Goal: Register for event/course

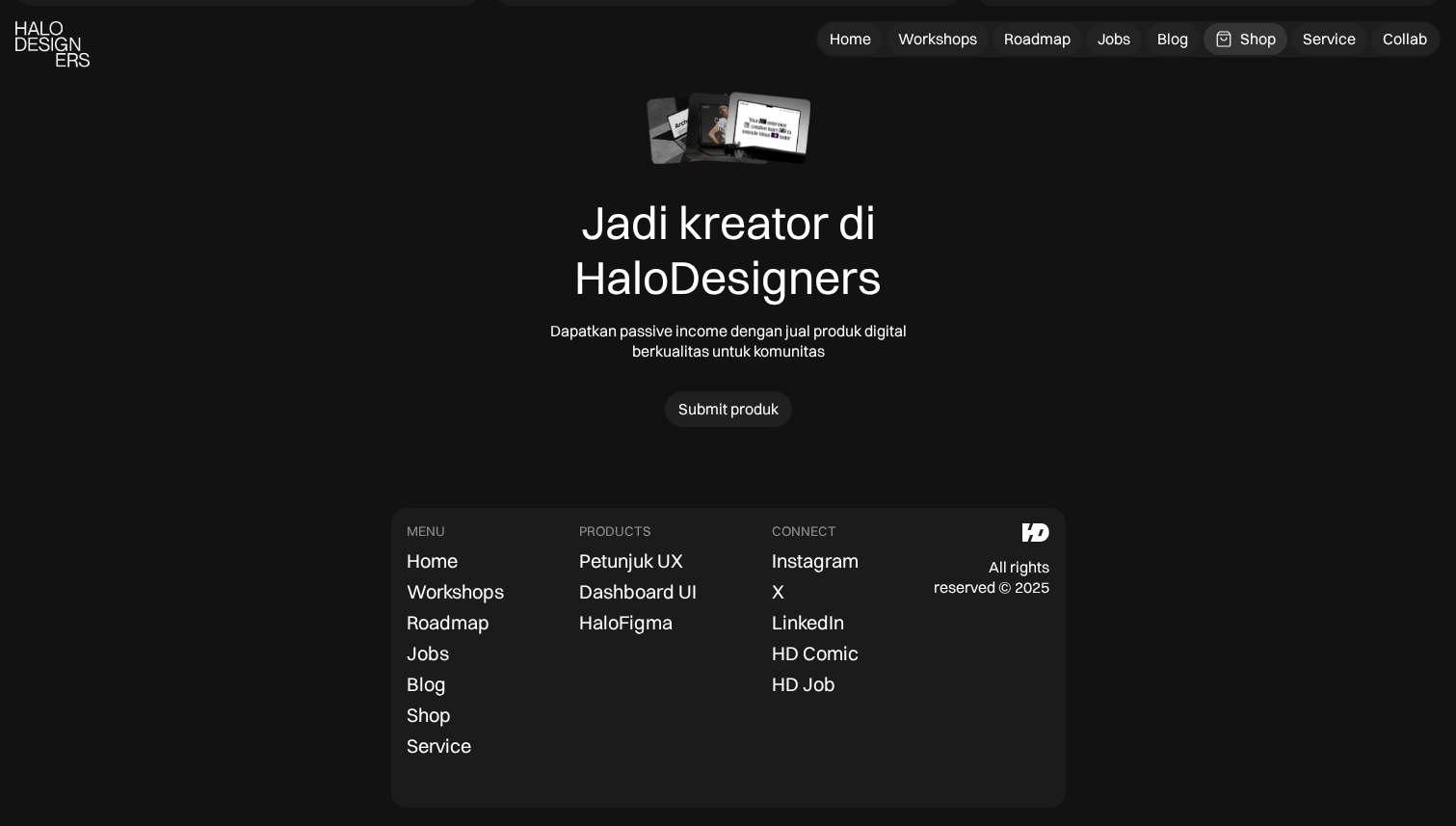
scroll to position [6096, 0]
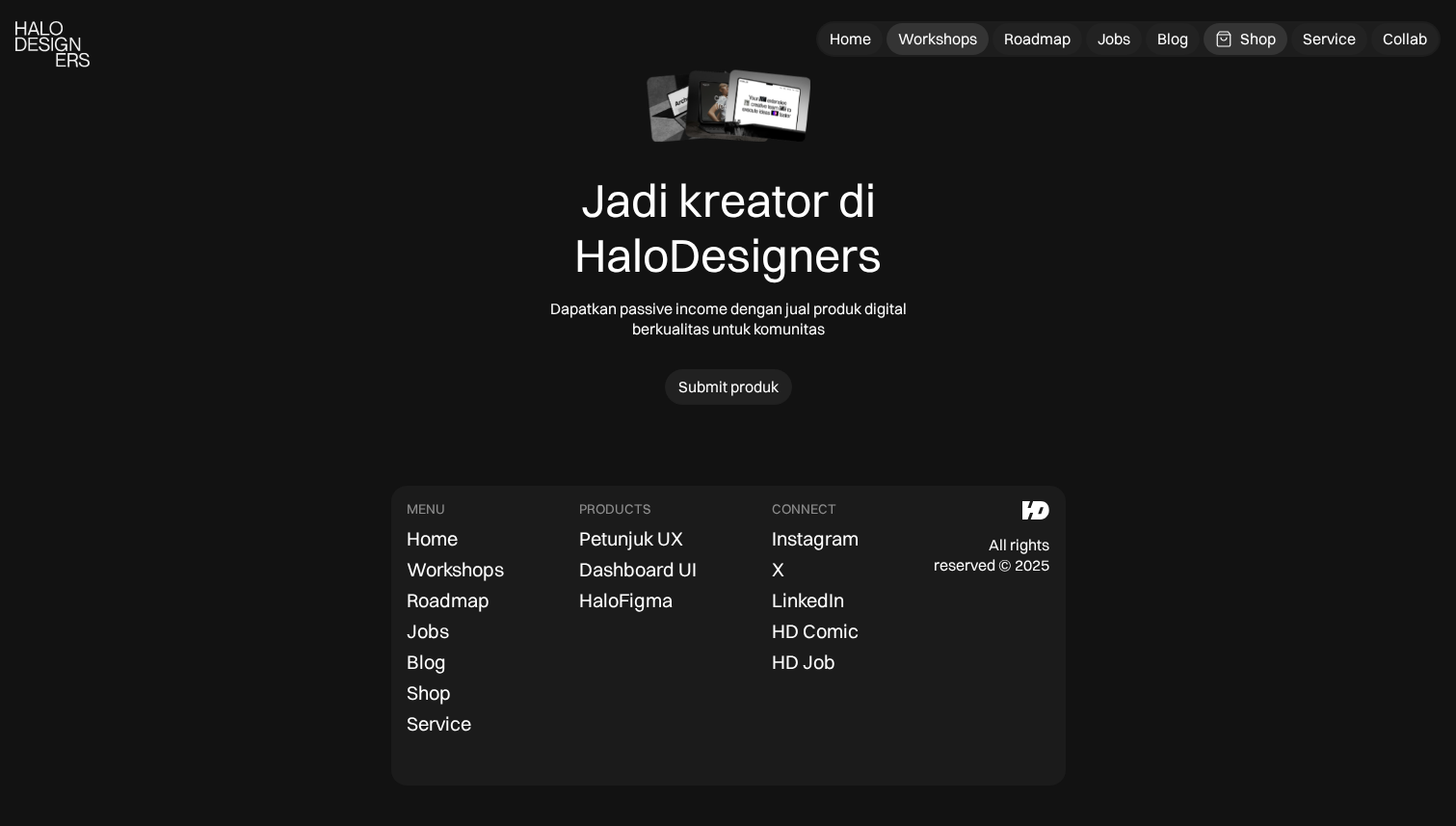
click at [964, 42] on div "Workshops" at bounding box center [936, 39] width 79 height 20
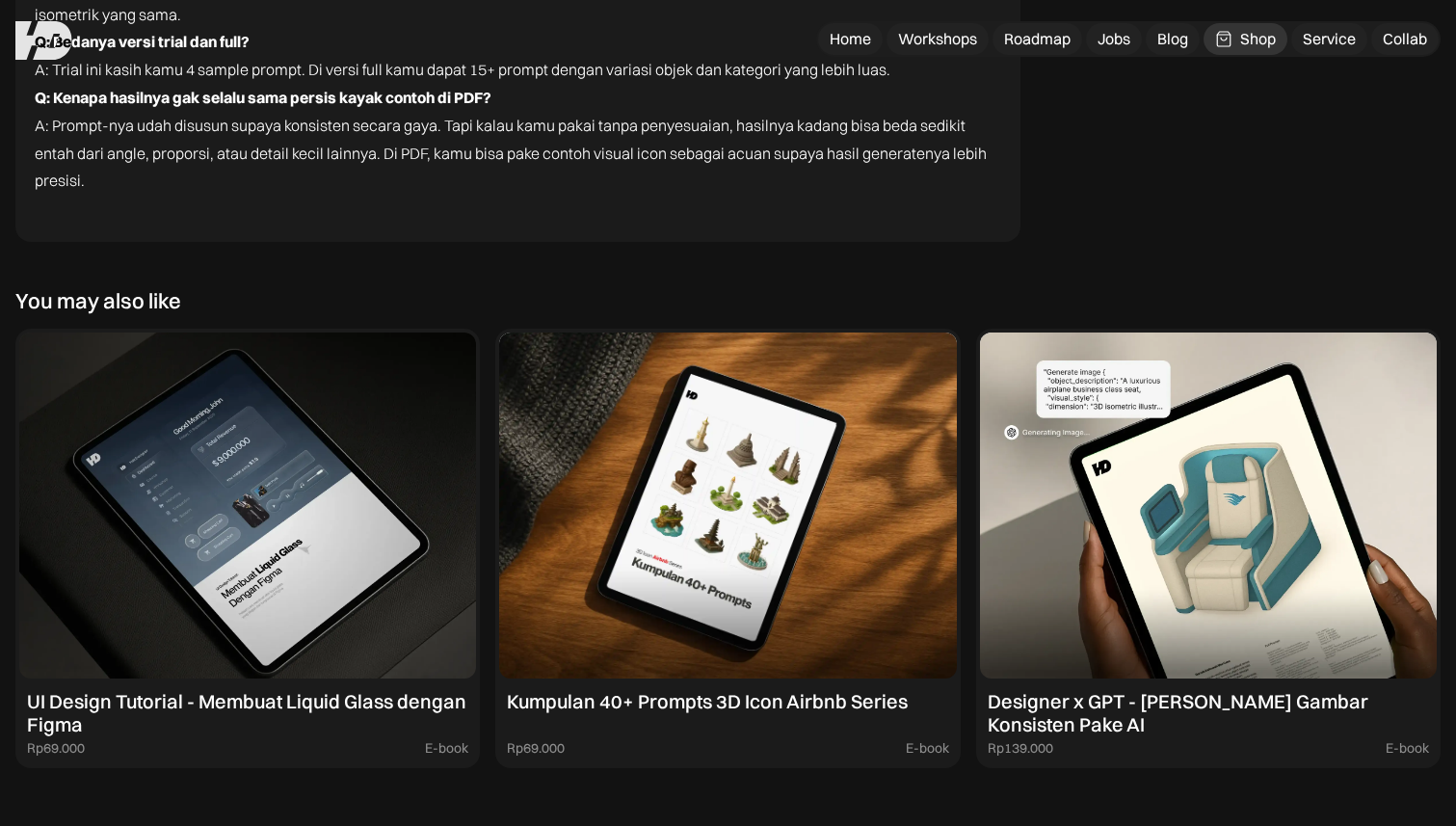
scroll to position [4498, 0]
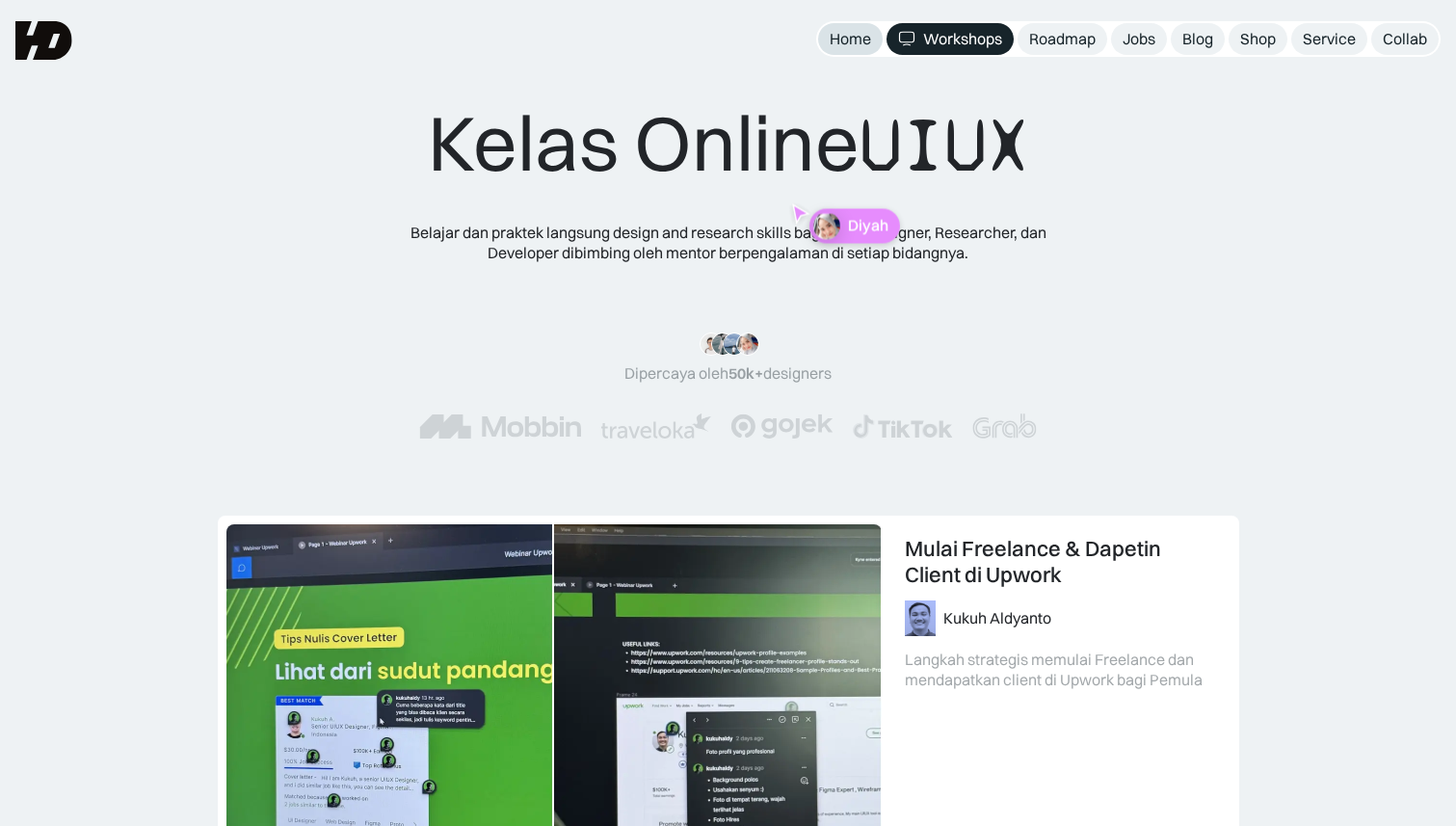
click at [846, 43] on div "Home" at bounding box center [851, 39] width 42 height 20
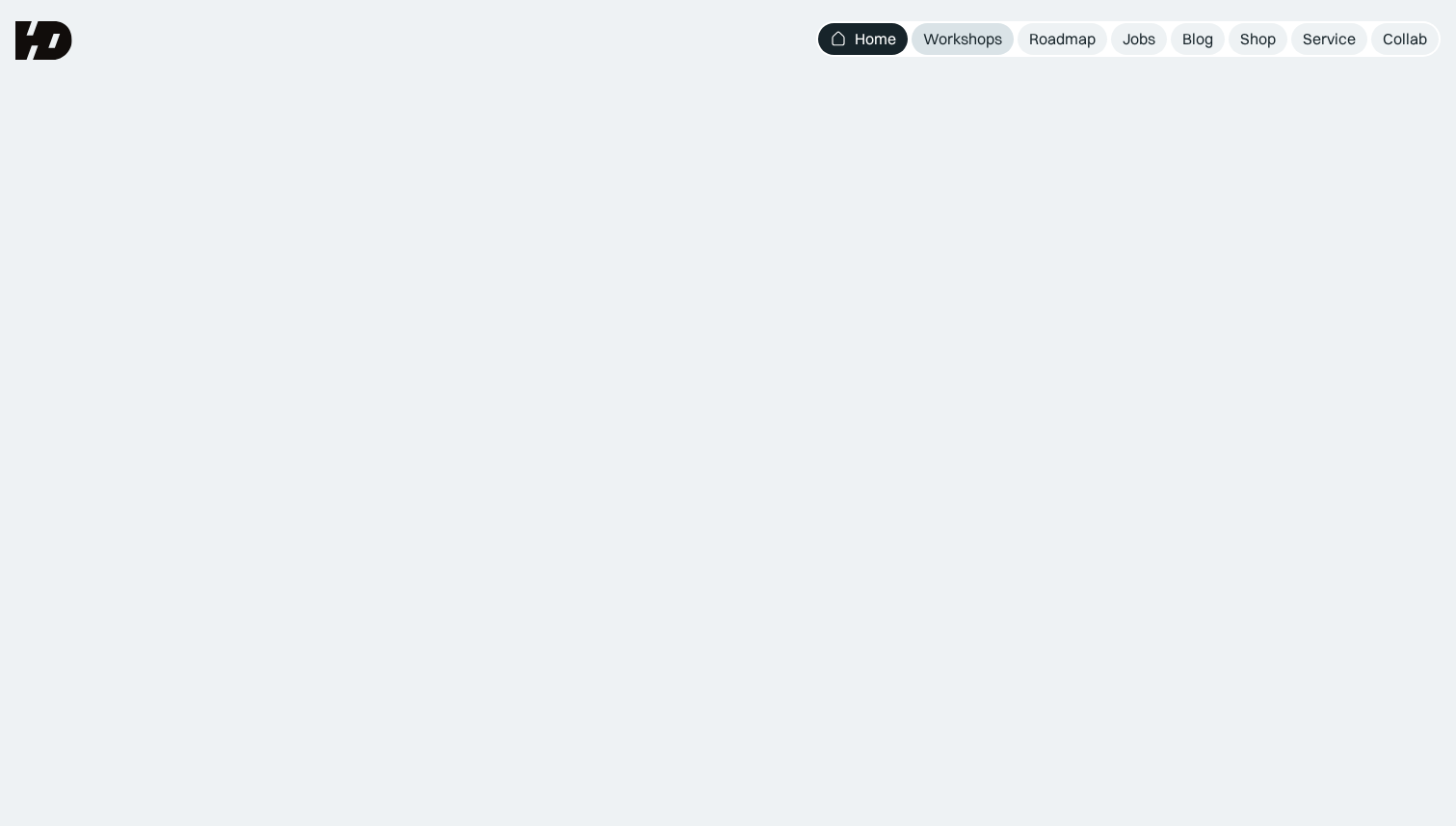
click at [919, 38] on link "Workshops" at bounding box center [962, 39] width 102 height 32
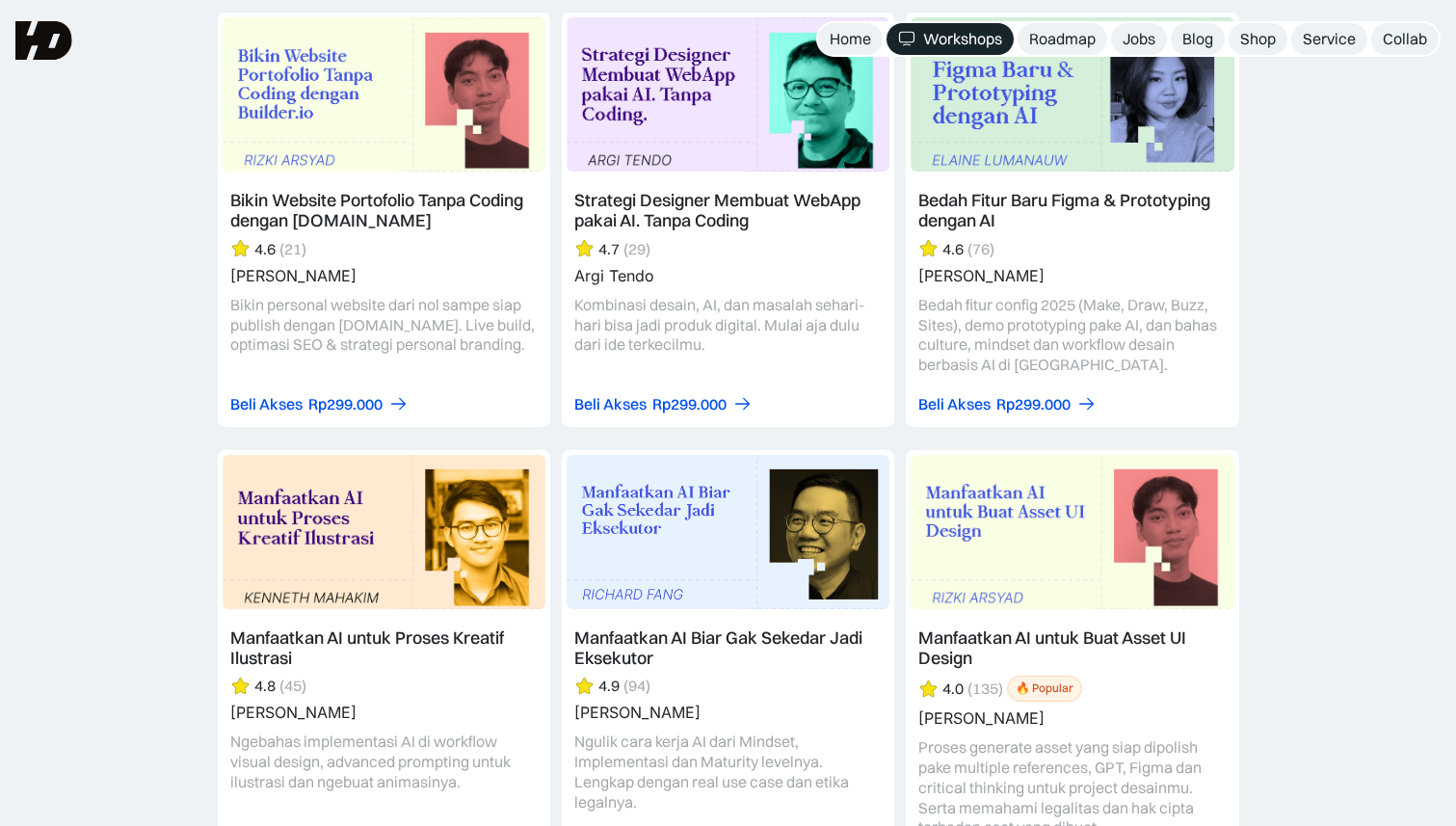
scroll to position [2290, 0]
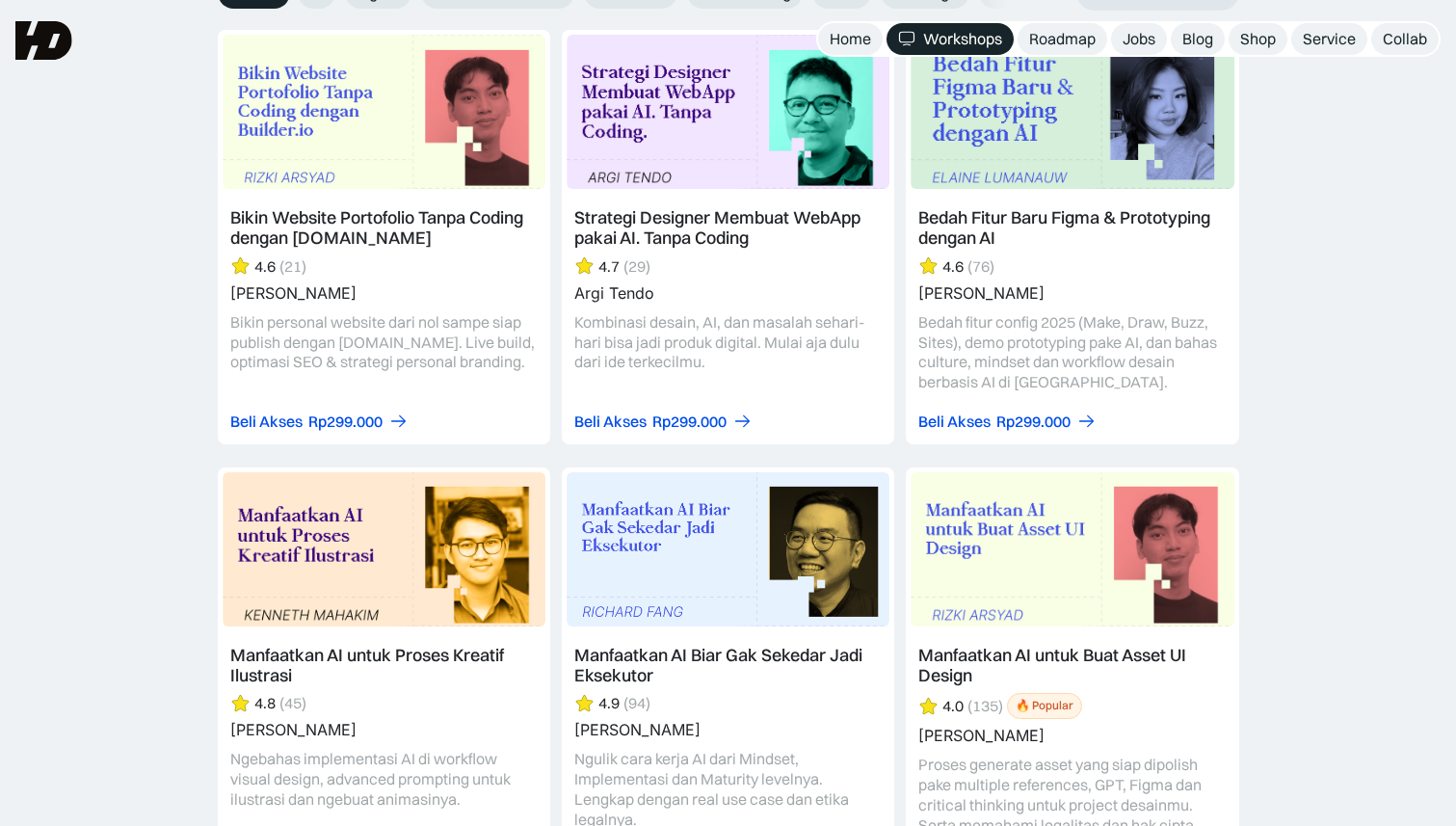
click at [715, 220] on link at bounding box center [728, 237] width 332 height 414
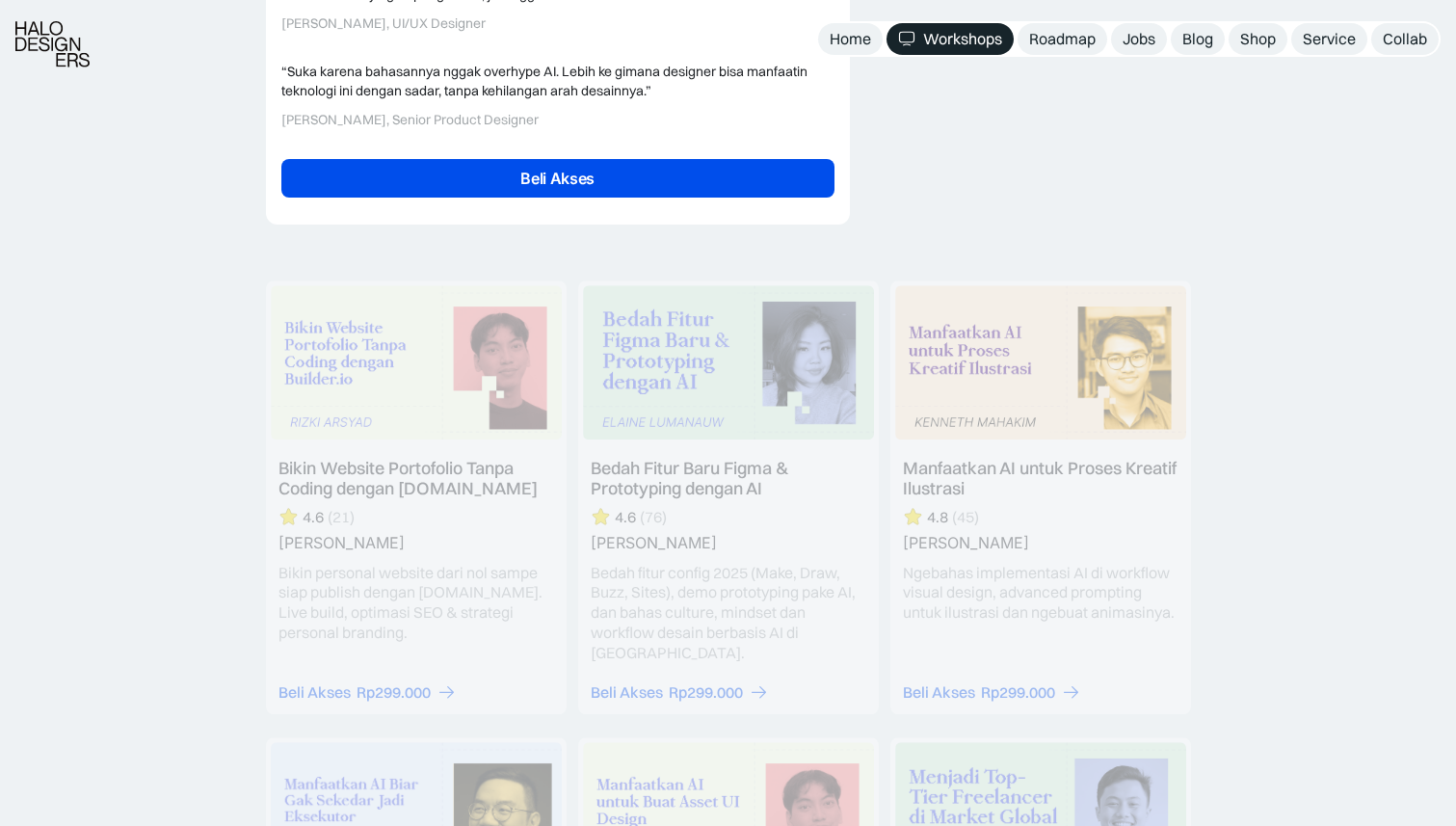
scroll to position [5041, 0]
